Goal: Transaction & Acquisition: Purchase product/service

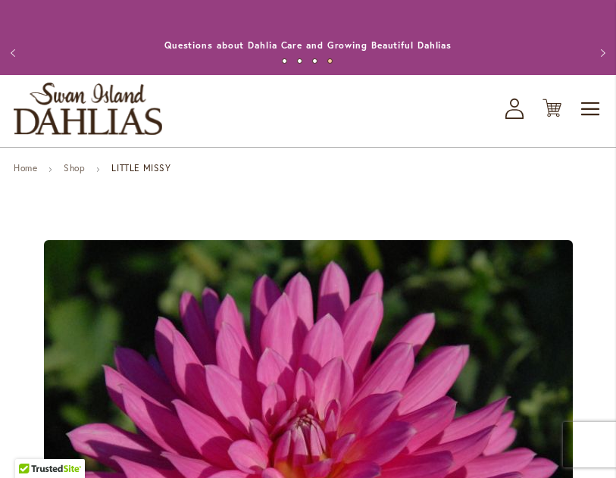
click at [556, 118] on icon at bounding box center [552, 108] width 19 height 18
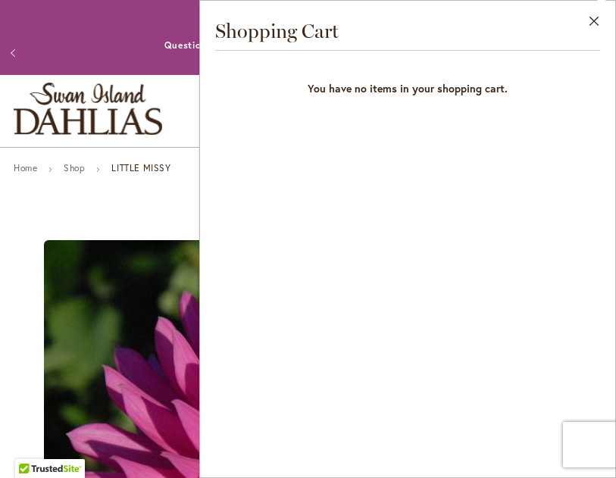
click at [596, 21] on button "Close" at bounding box center [595, 25] width 42 height 48
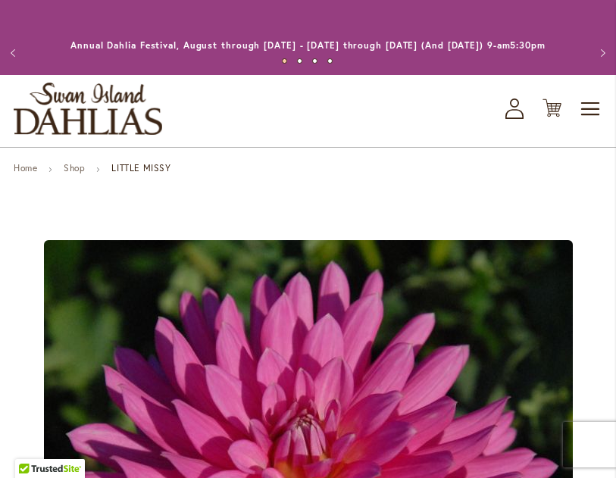
click at [80, 174] on link "Shop" at bounding box center [74, 167] width 21 height 11
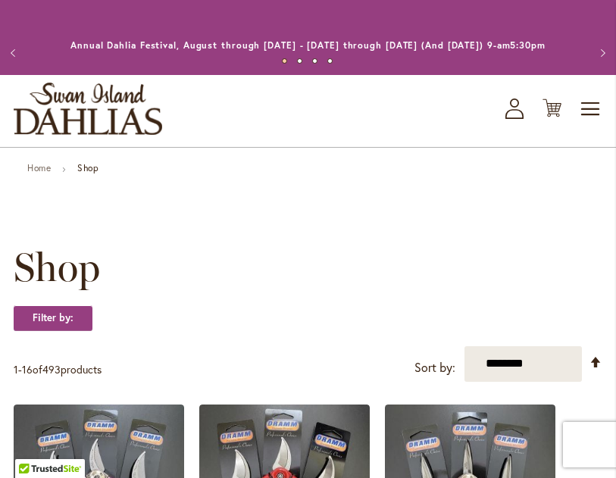
click at [586, 124] on span "Toggle Nav" at bounding box center [591, 109] width 23 height 30
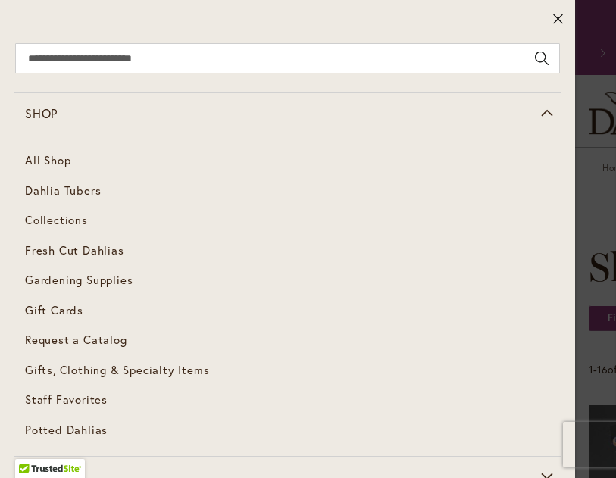
click at [88, 195] on span "Dahlia Tubers" at bounding box center [63, 190] width 76 height 15
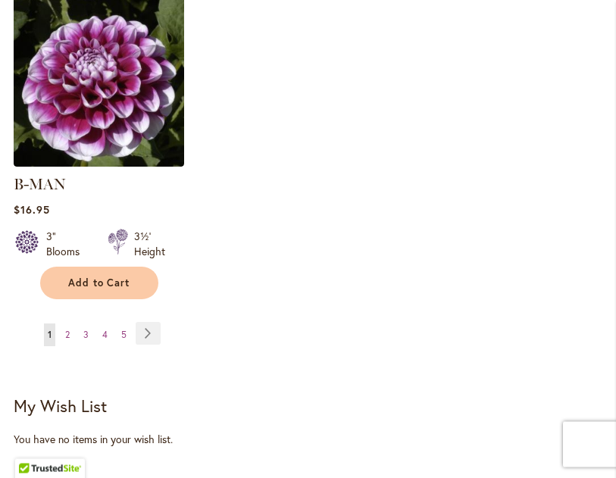
scroll to position [2237, 0]
click at [148, 324] on link "Page Next" at bounding box center [148, 333] width 25 height 23
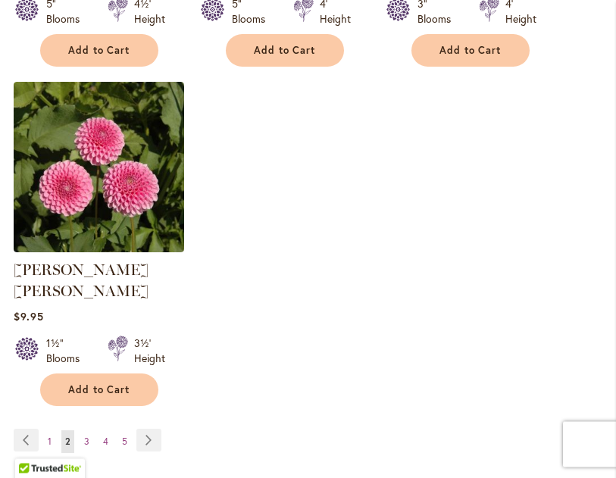
scroll to position [2129, 0]
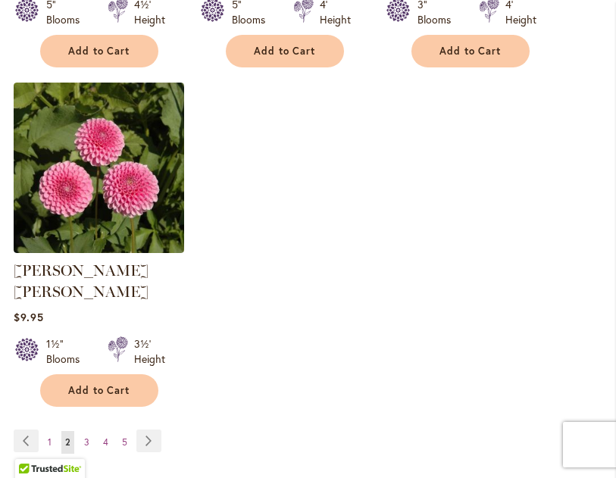
click at [152, 430] on link "Page Next" at bounding box center [148, 441] width 25 height 23
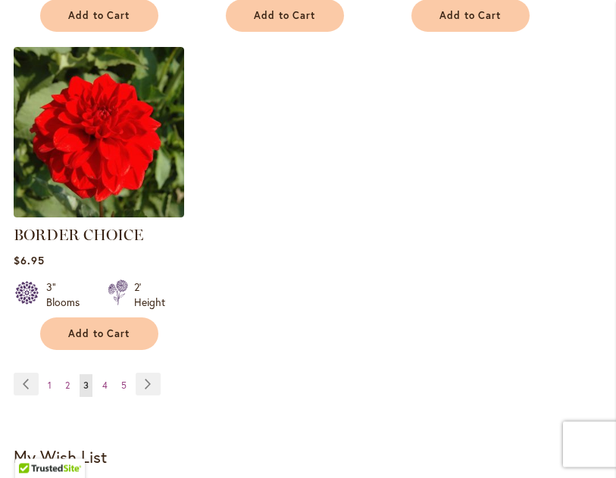
scroll to position [2165, 0]
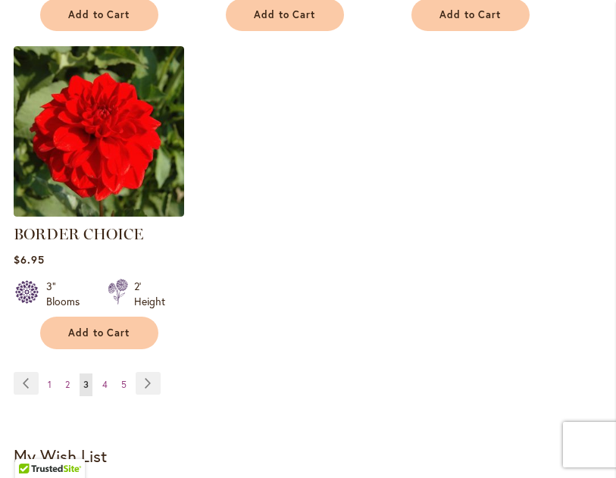
click at [152, 395] on link "Page Next" at bounding box center [148, 383] width 25 height 23
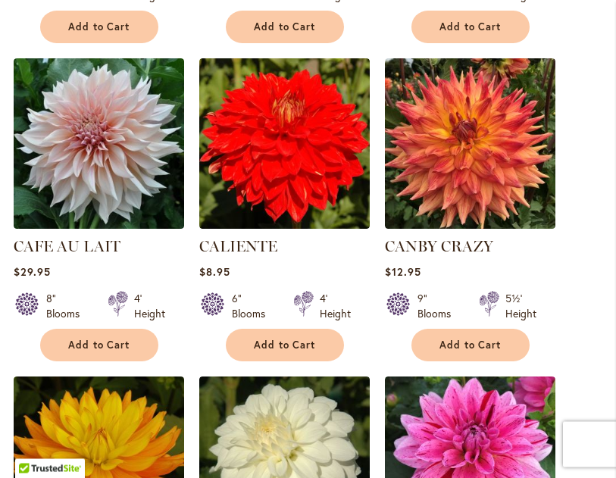
scroll to position [1538, 0]
click at [513, 359] on button "Add to Cart" at bounding box center [471, 345] width 118 height 33
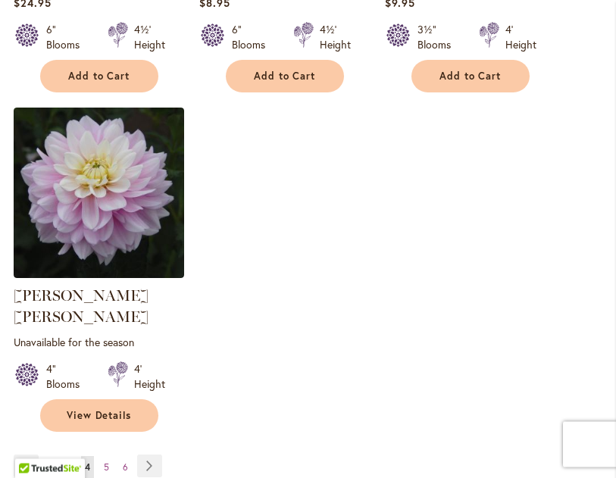
scroll to position [2165, 0]
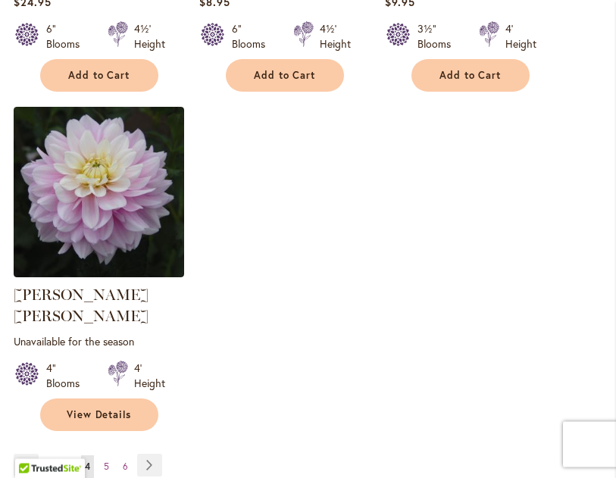
click at [154, 455] on link "Page Next" at bounding box center [149, 466] width 25 height 23
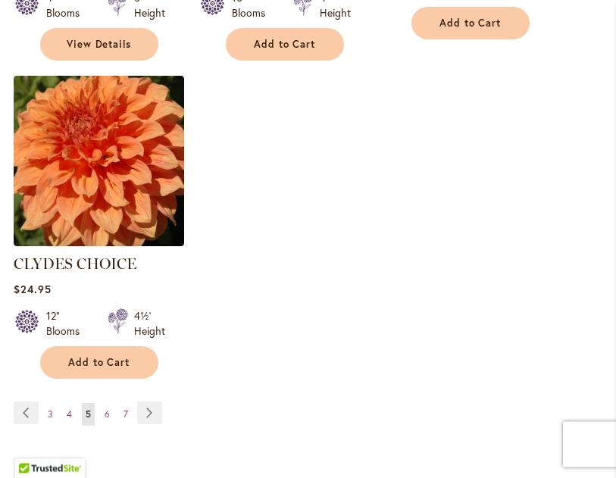
scroll to position [2179, 0]
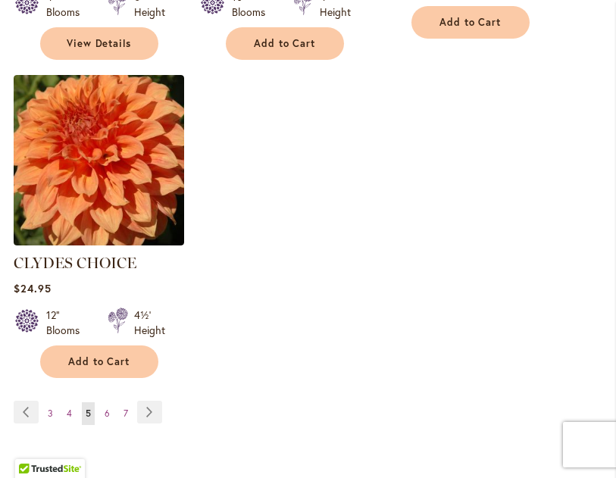
click at [154, 401] on link "Page Next" at bounding box center [149, 412] width 25 height 23
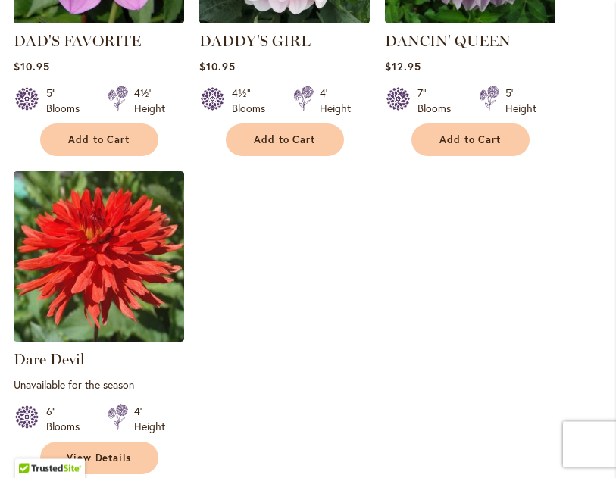
scroll to position [2098, 0]
click at [497, 134] on span "Add to Cart" at bounding box center [471, 139] width 62 height 13
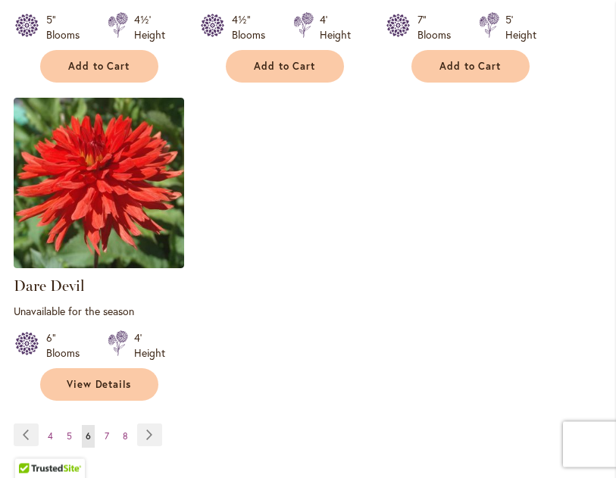
scroll to position [2218, 0]
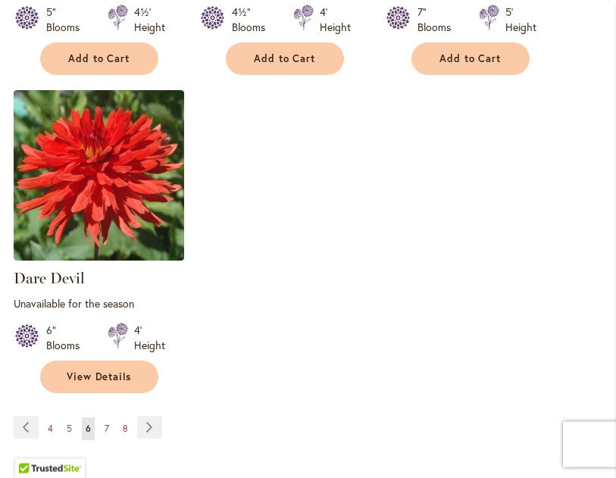
click at [152, 421] on link "Page Next" at bounding box center [149, 428] width 25 height 23
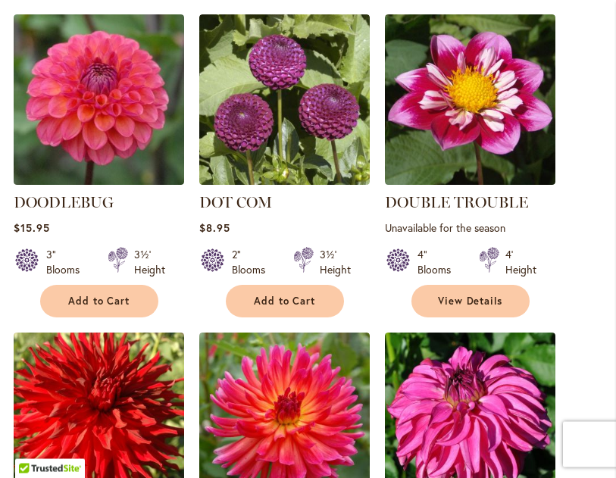
scroll to position [1263, 0]
click at [133, 299] on button "Add to Cart" at bounding box center [99, 301] width 118 height 33
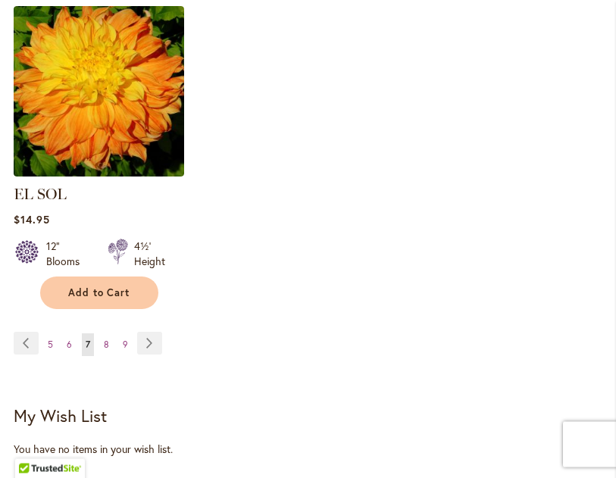
scroll to position [2267, 0]
click at [149, 337] on link "Page Next" at bounding box center [149, 343] width 25 height 23
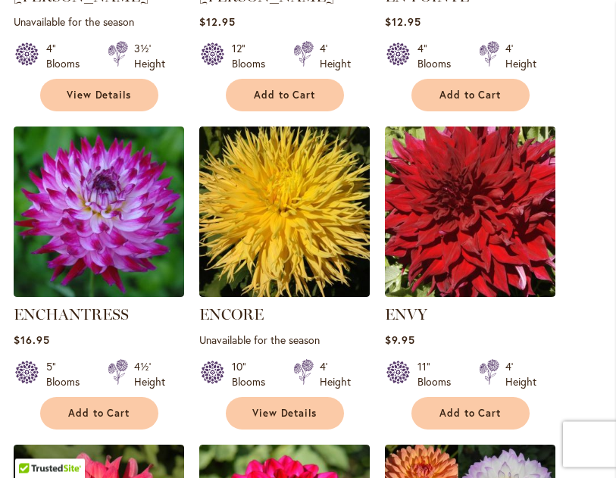
scroll to position [812, 0]
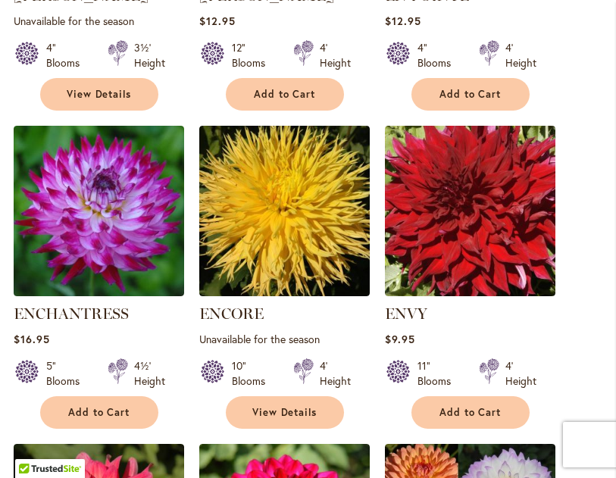
click at [126, 419] on span "Add to Cart" at bounding box center [99, 412] width 62 height 13
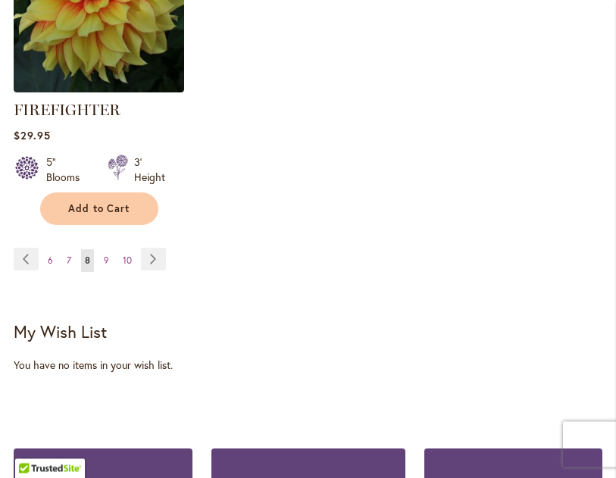
scroll to position [2403, 0]
click at [154, 271] on link "Page Next" at bounding box center [153, 259] width 25 height 23
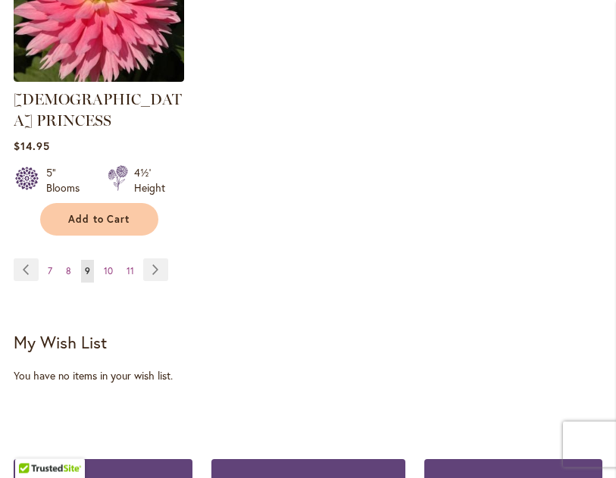
scroll to position [2384, 0]
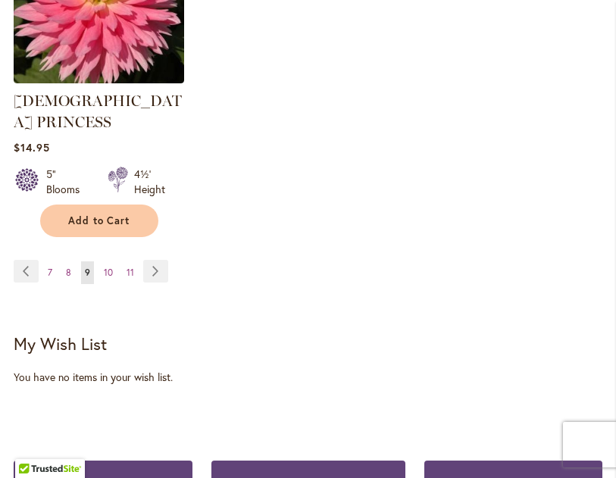
click at [155, 260] on link "Page Next" at bounding box center [155, 271] width 25 height 23
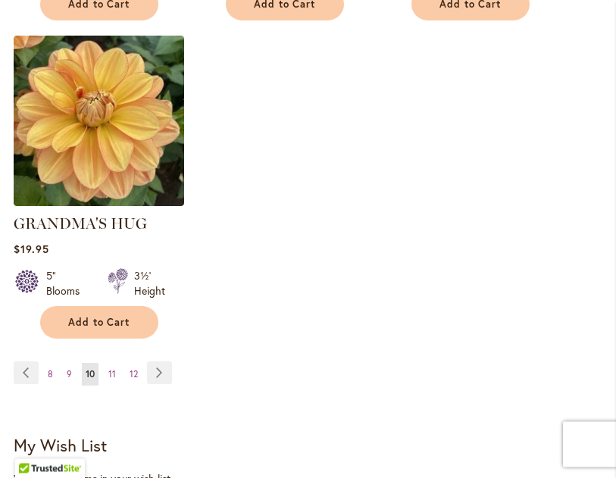
scroll to position [2197, 0]
click at [158, 369] on link "Page Next" at bounding box center [159, 373] width 25 height 23
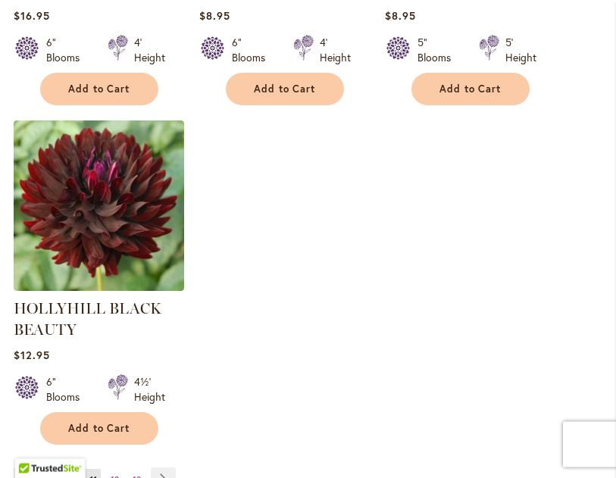
scroll to position [2149, 0]
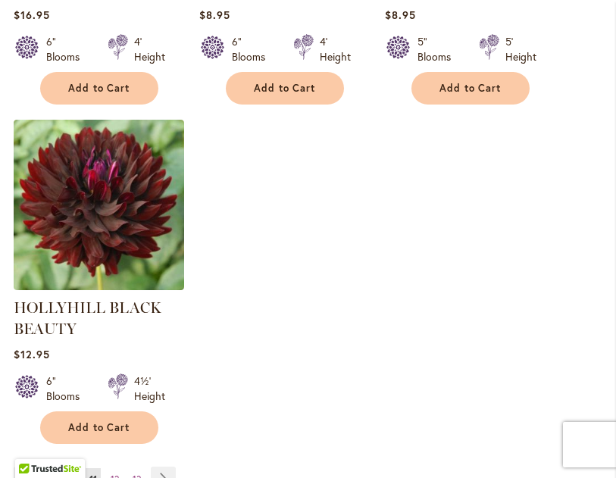
click at [130, 434] on span "Add to Cart" at bounding box center [99, 428] width 62 height 13
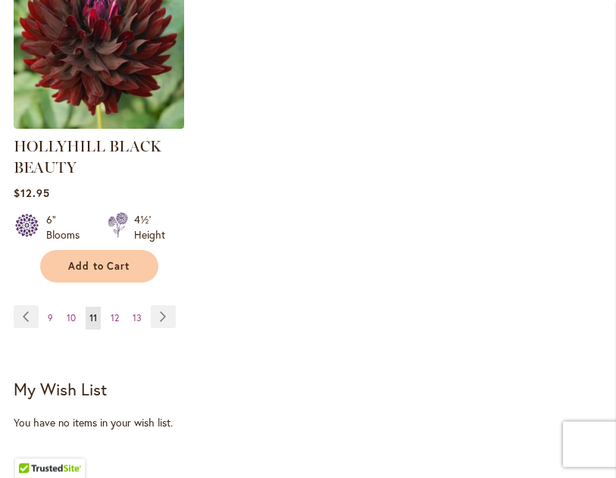
scroll to position [2351, 0]
click at [163, 328] on link "Page Next" at bounding box center [163, 317] width 25 height 23
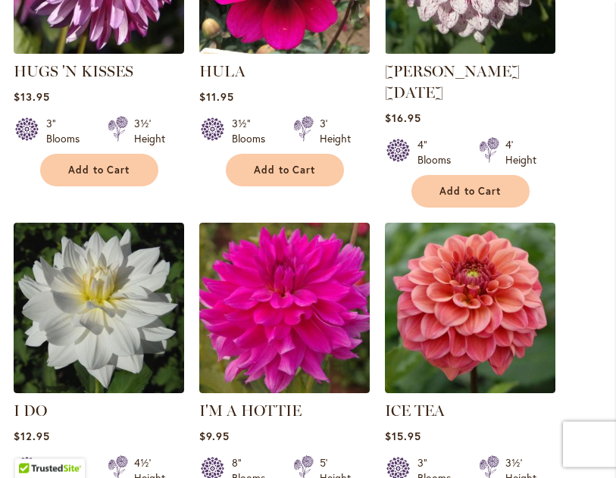
scroll to position [1692, 0]
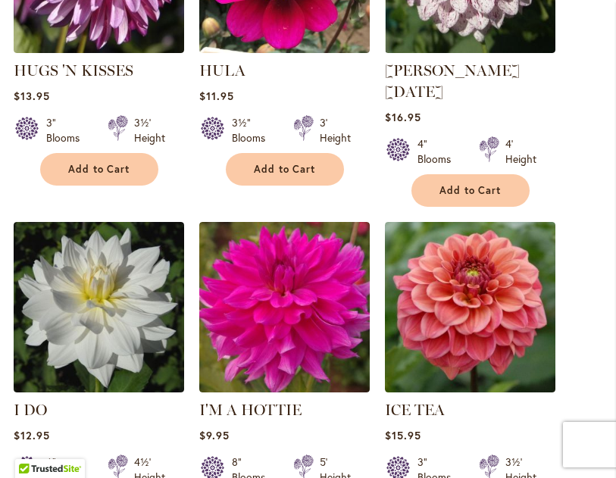
click at [134, 184] on button "Add to Cart" at bounding box center [99, 169] width 118 height 33
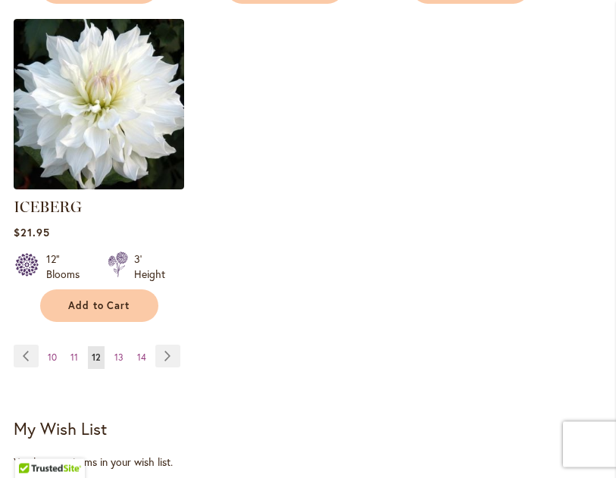
scroll to position [2254, 0]
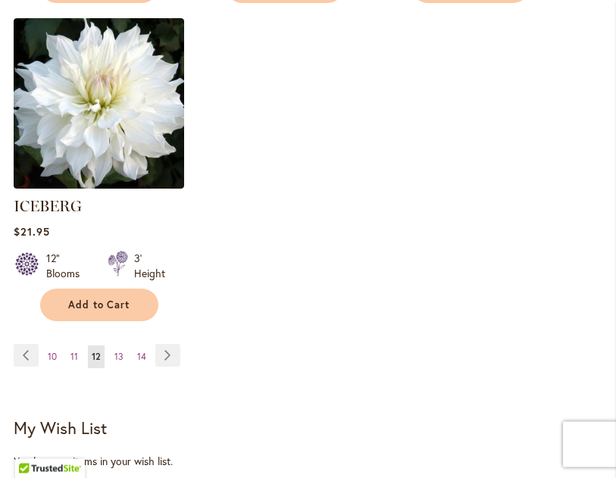
click at [168, 350] on link "Page Next" at bounding box center [167, 356] width 25 height 23
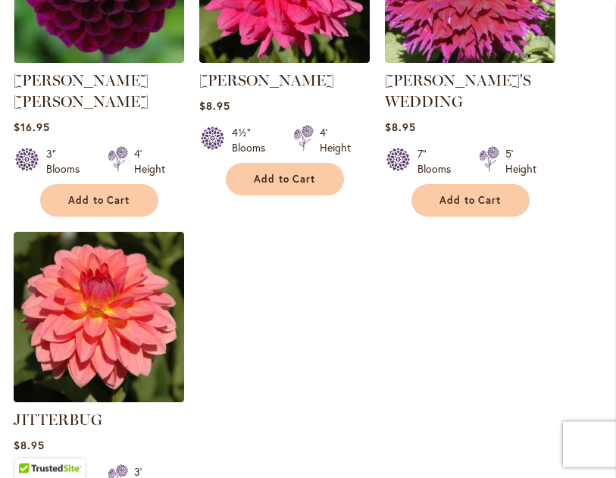
scroll to position [2074, 0]
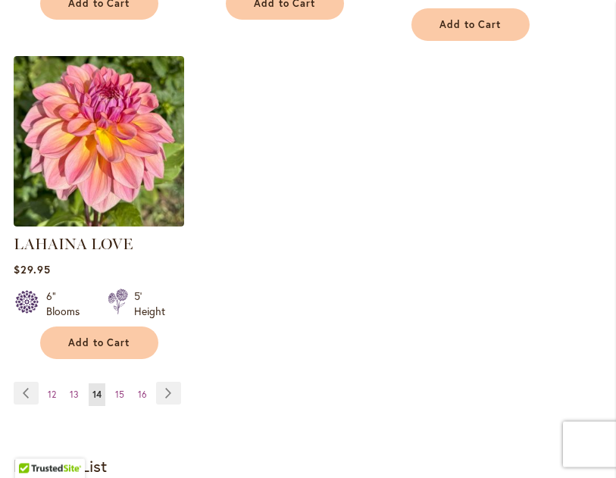
scroll to position [2177, 0]
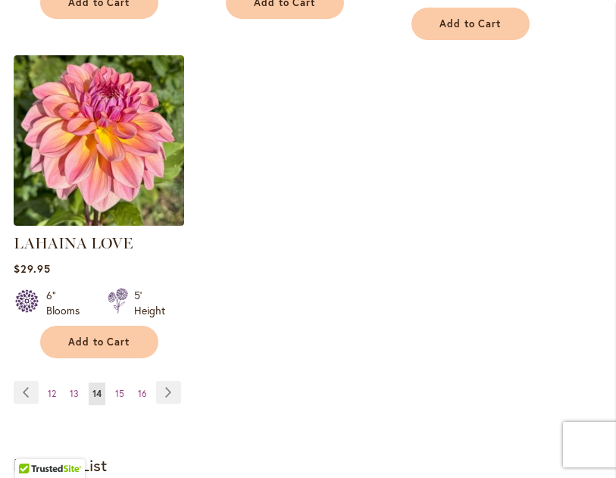
click at [168, 381] on link "Page Next" at bounding box center [168, 392] width 25 height 23
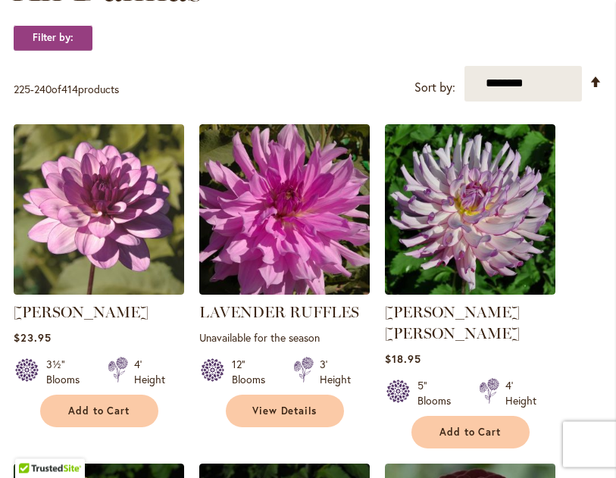
scroll to position [496, 0]
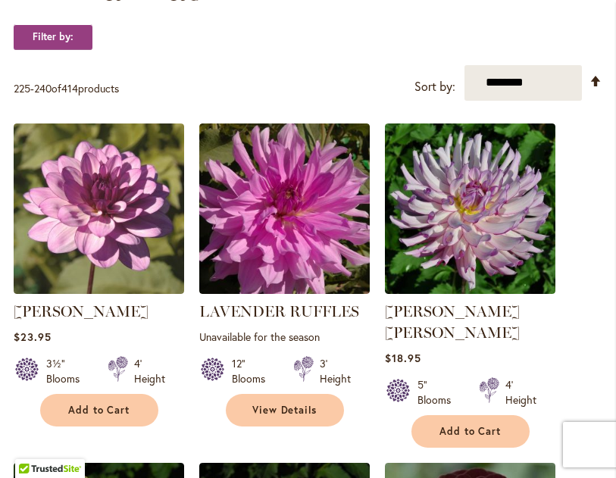
click at [134, 422] on button "Add to Cart" at bounding box center [99, 410] width 118 height 33
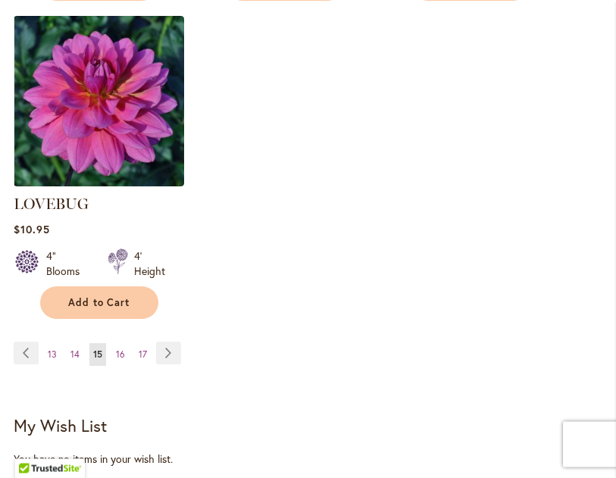
scroll to position [2278, 0]
click at [167, 342] on link "Page Next" at bounding box center [168, 353] width 25 height 23
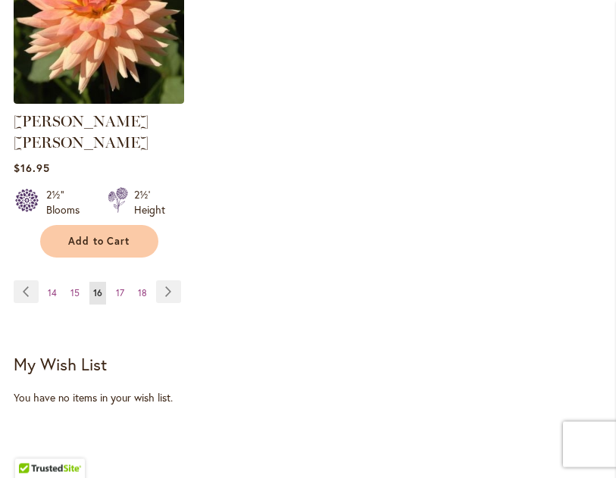
scroll to position [2321, 0]
click at [169, 281] on link "Page Next" at bounding box center [168, 292] width 25 height 23
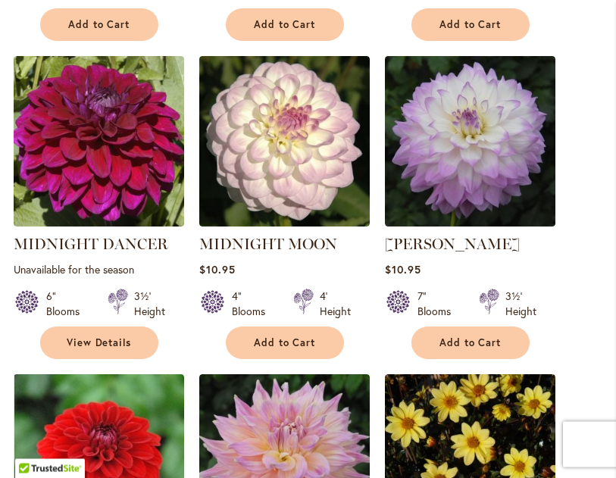
scroll to position [1200, 0]
click at [506, 357] on button "Add to Cart" at bounding box center [471, 343] width 118 height 33
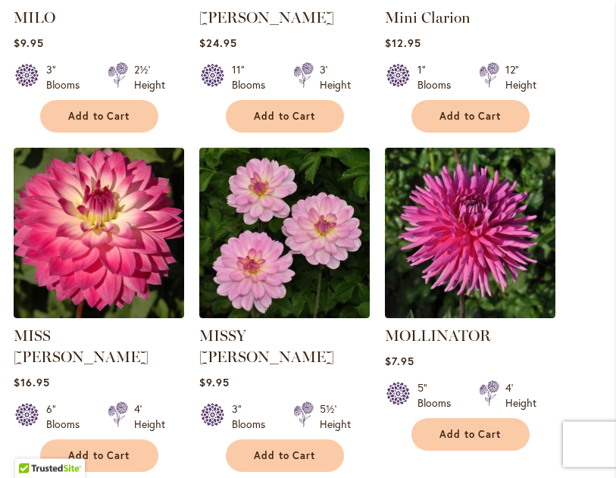
scroll to position [1786, 0]
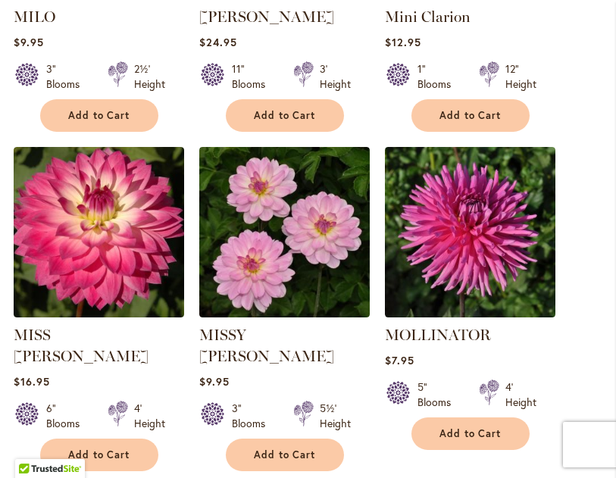
click at [123, 449] on span "Add to Cart" at bounding box center [99, 455] width 62 height 13
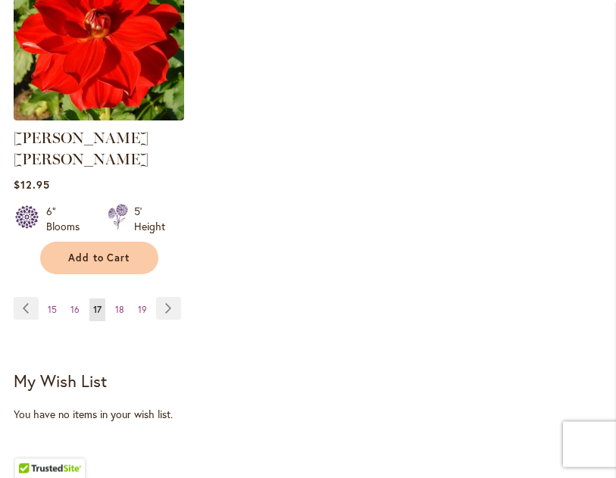
scroll to position [2296, 0]
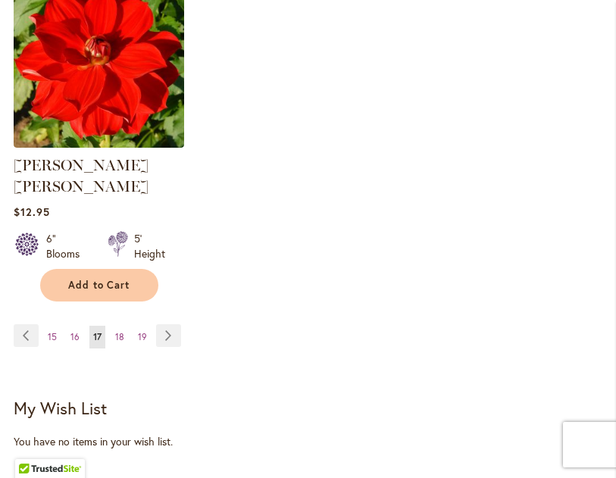
click at [168, 324] on link "Page Next" at bounding box center [168, 335] width 25 height 23
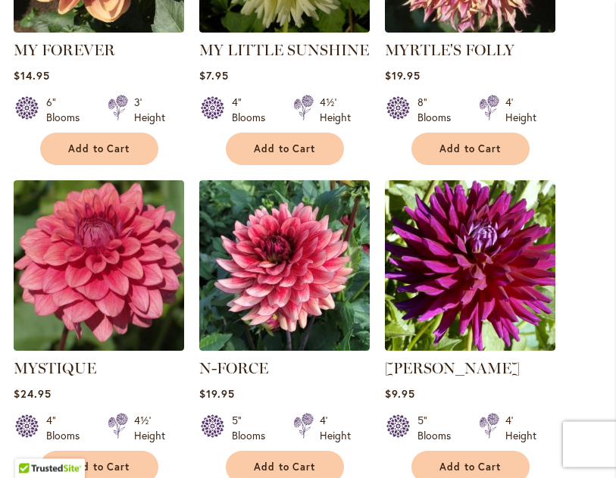
scroll to position [1077, 0]
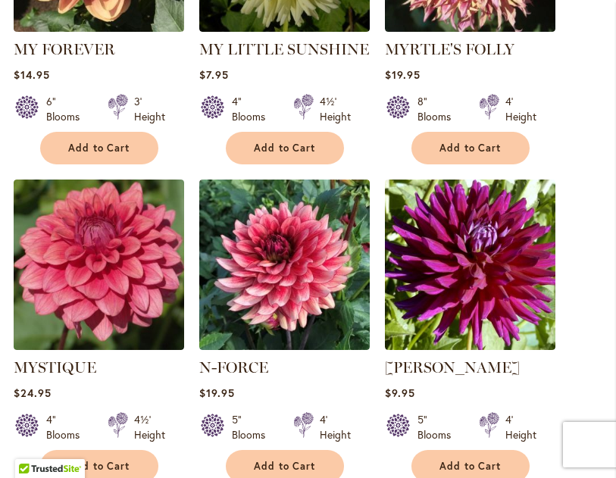
click at [314, 473] on span "Add to Cart" at bounding box center [285, 466] width 62 height 13
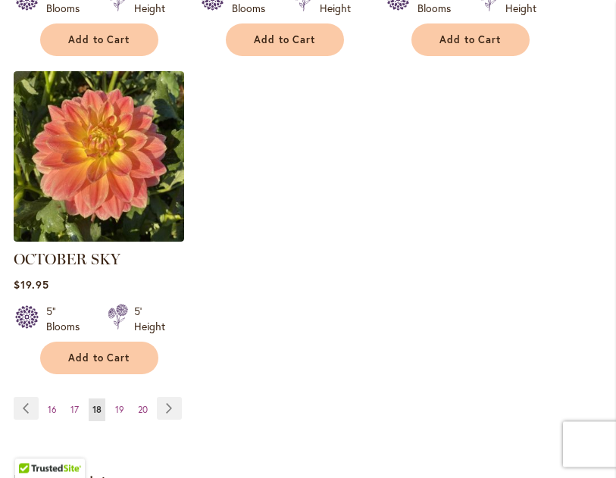
scroll to position [2181, 0]
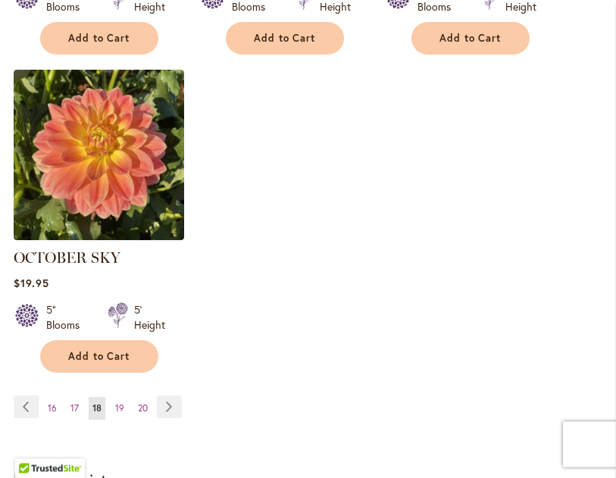
click at [168, 419] on link "Page Next" at bounding box center [169, 408] width 25 height 23
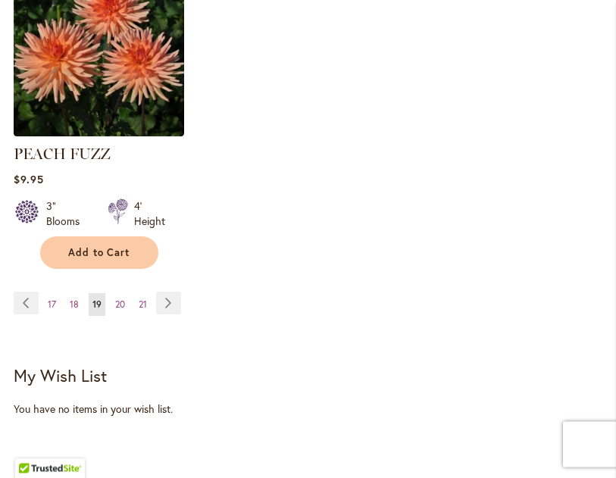
scroll to position [2289, 0]
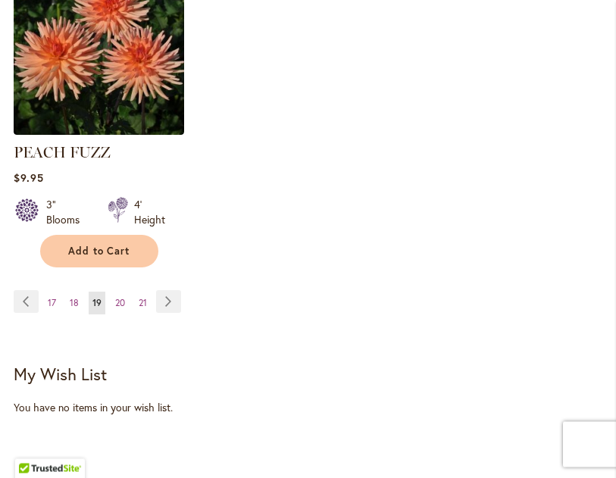
click at [166, 299] on link "Page Next" at bounding box center [168, 302] width 25 height 23
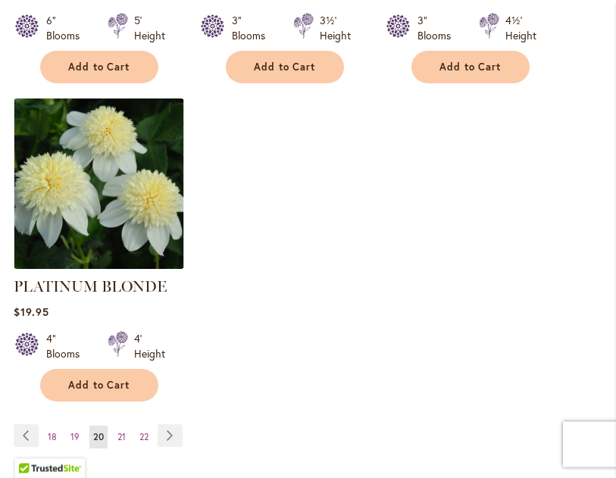
scroll to position [2177, 0]
click at [172, 425] on link "Page Next" at bounding box center [170, 436] width 25 height 23
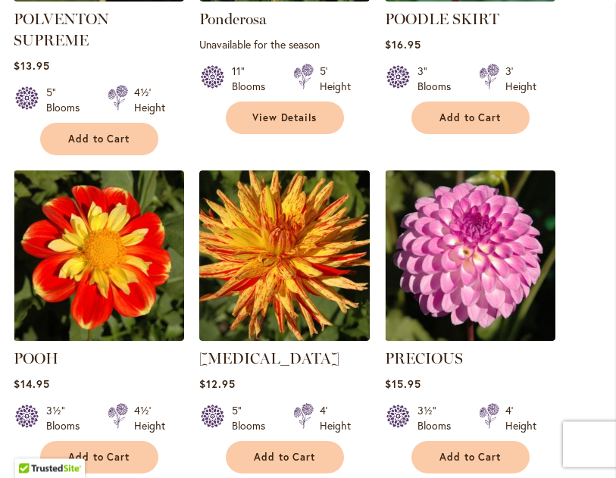
scroll to position [789, 0]
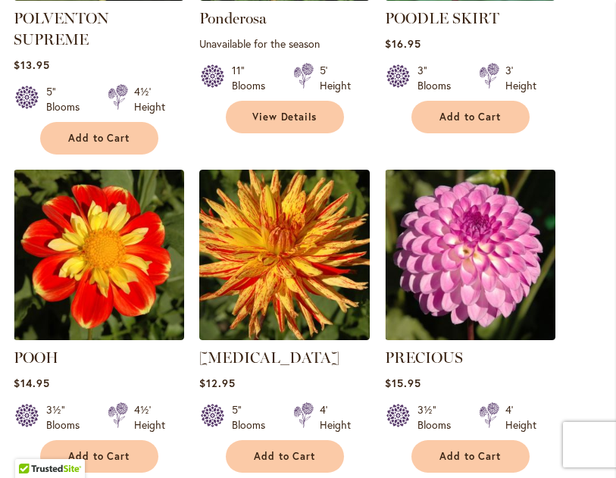
click at [511, 473] on button "Add to Cart" at bounding box center [471, 457] width 118 height 33
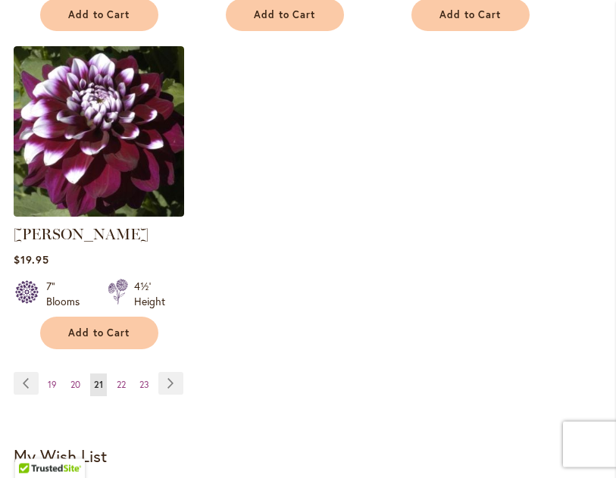
scroll to position [2228, 0]
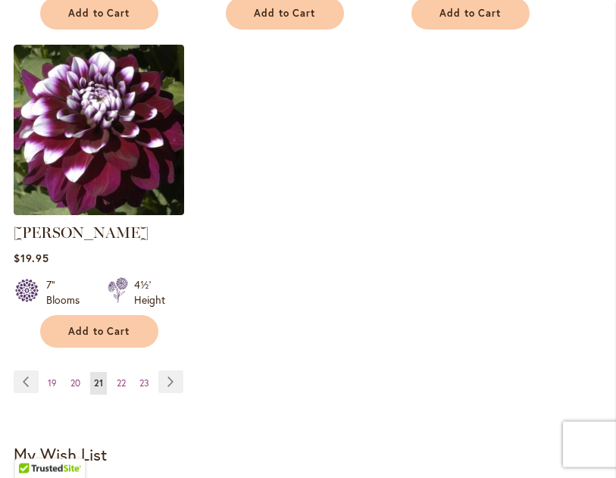
click at [166, 394] on link "Page Next" at bounding box center [170, 383] width 25 height 23
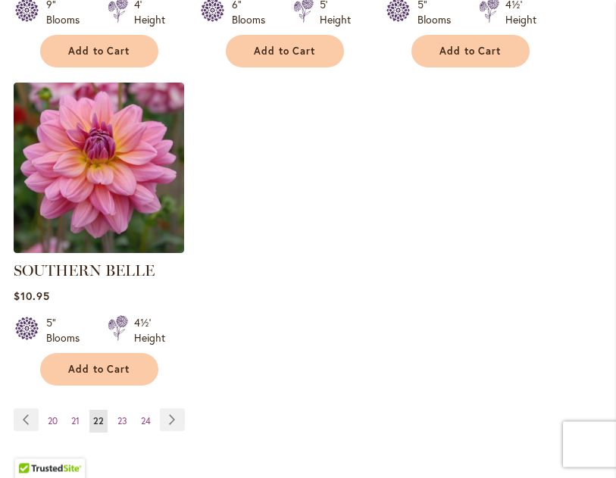
scroll to position [2150, 0]
click at [177, 414] on link "Page Next" at bounding box center [172, 420] width 25 height 23
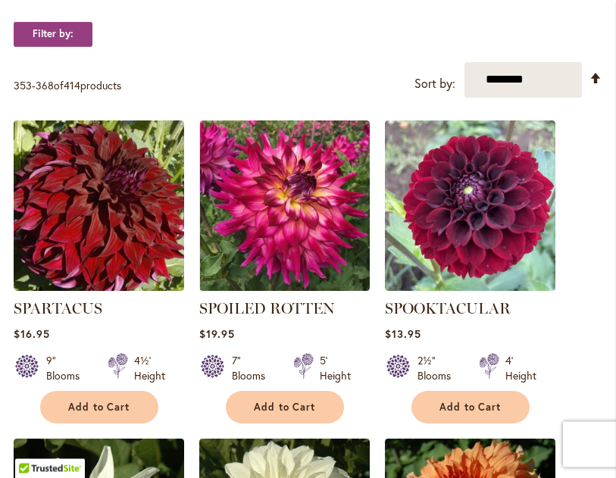
scroll to position [499, 0]
click at [324, 424] on button "Add to Cart" at bounding box center [285, 407] width 118 height 33
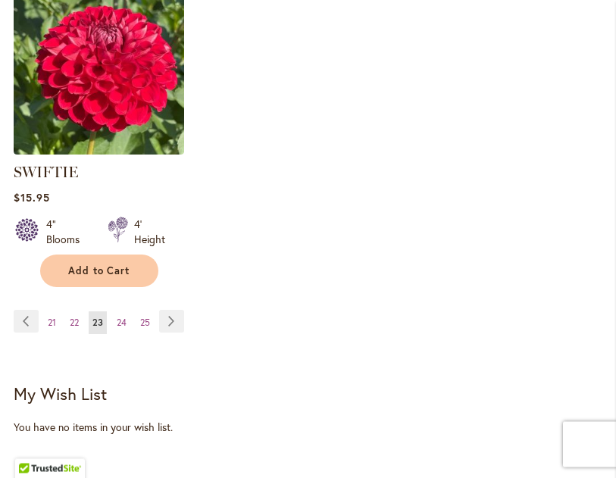
scroll to position [2289, 0]
click at [171, 333] on link "Page Next" at bounding box center [171, 321] width 25 height 23
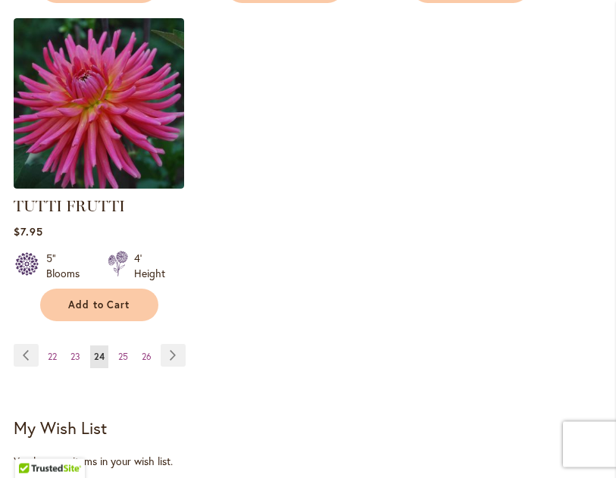
scroll to position [2215, 0]
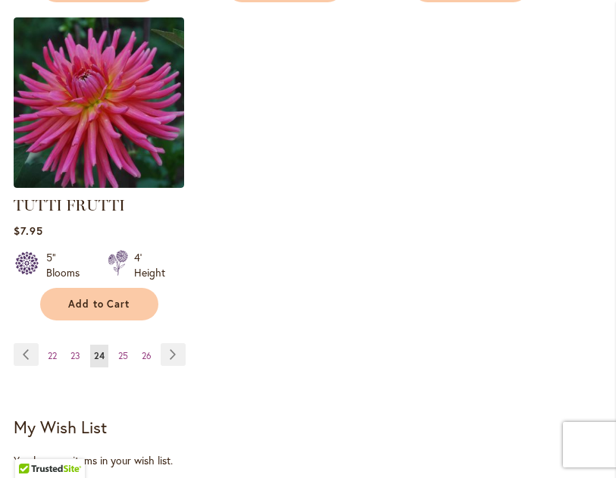
click at [175, 353] on link "Page Next" at bounding box center [173, 354] width 25 height 23
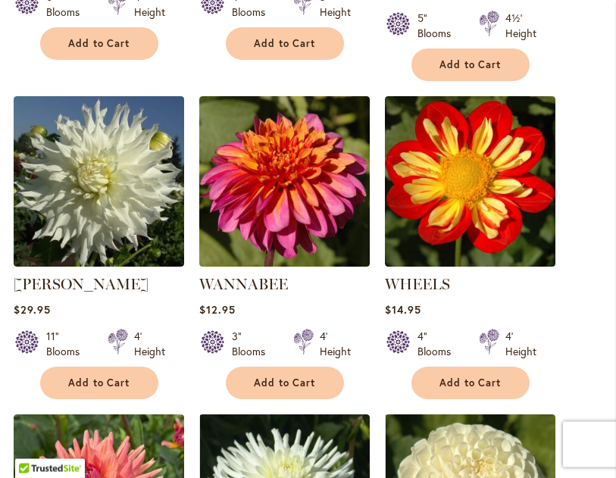
scroll to position [1500, 0]
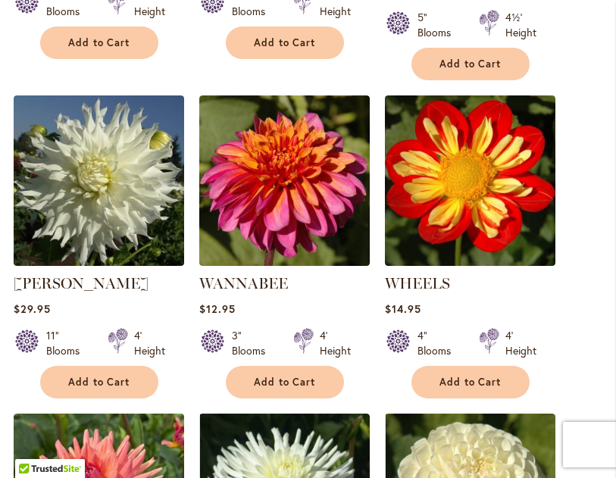
click at [323, 372] on button "Add to Cart" at bounding box center [285, 382] width 118 height 33
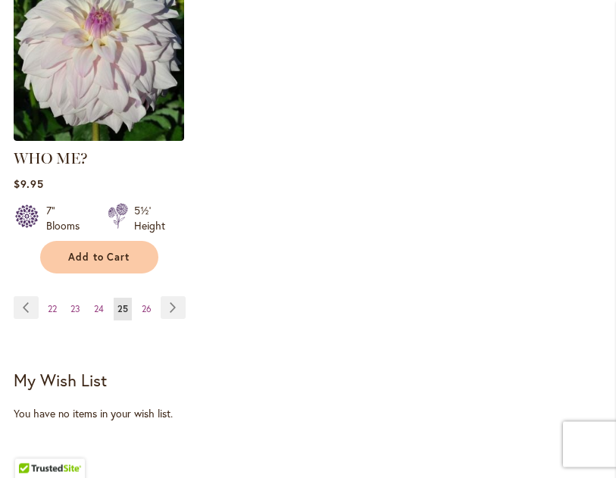
scroll to position [2303, 0]
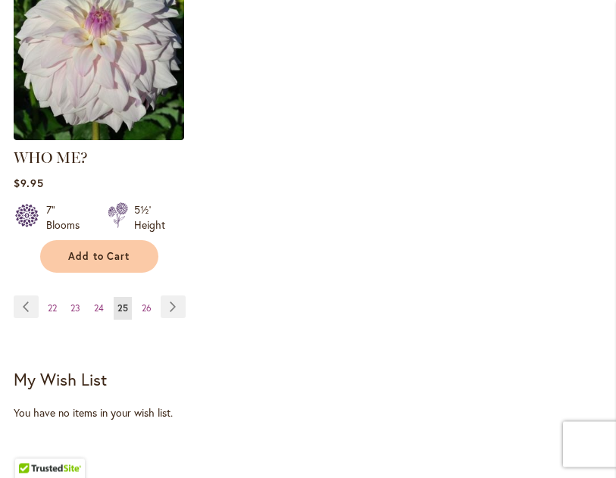
click at [173, 303] on link "Page Next" at bounding box center [173, 307] width 25 height 23
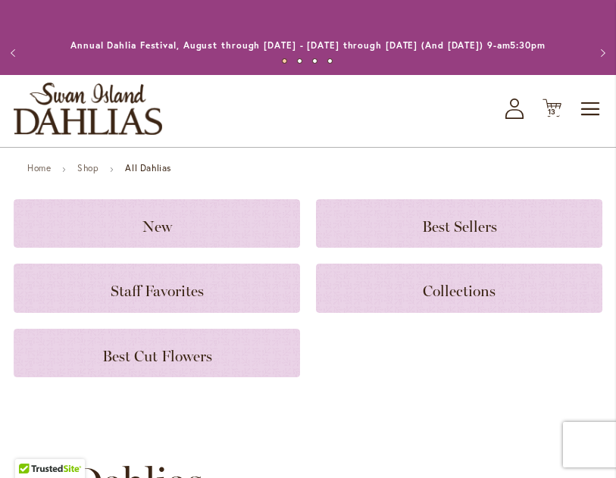
click at [560, 118] on icon "Cart .cls-1 { fill: #231f20; }" at bounding box center [552, 108] width 19 height 19
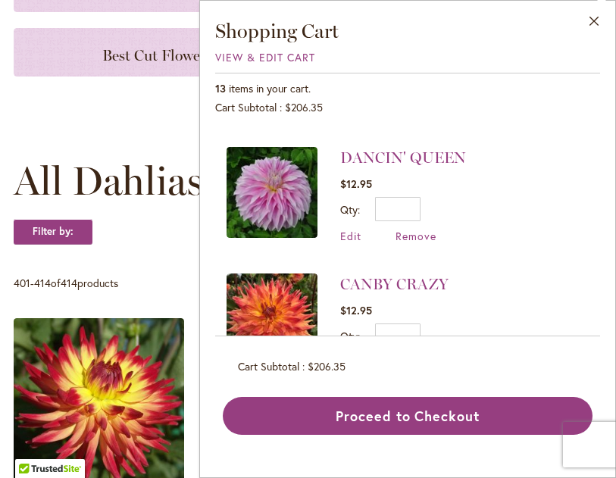
scroll to position [275, 0]
